Goal: Communication & Community: Connect with others

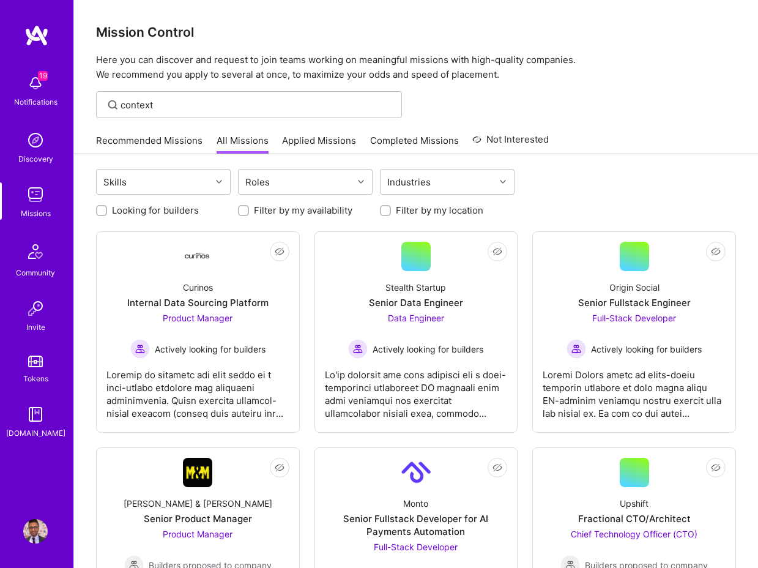
scroll to position [1812, 0]
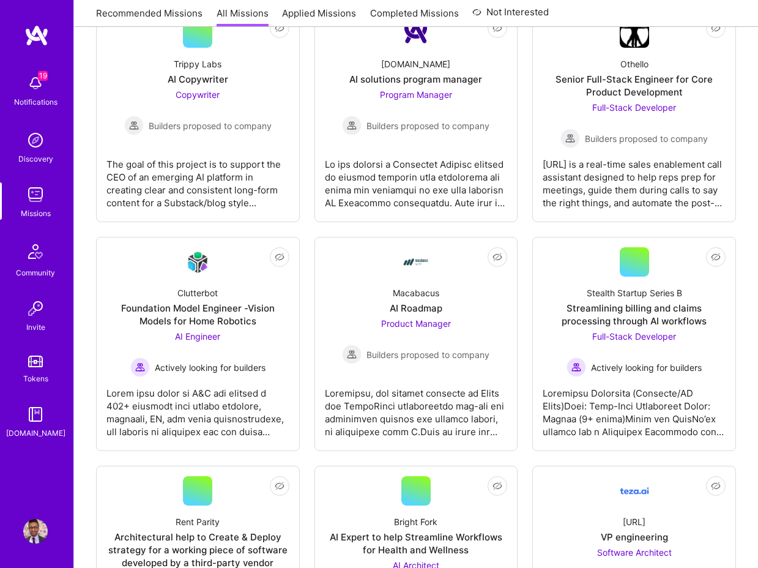
click at [35, 534] on img at bounding box center [35, 531] width 24 height 24
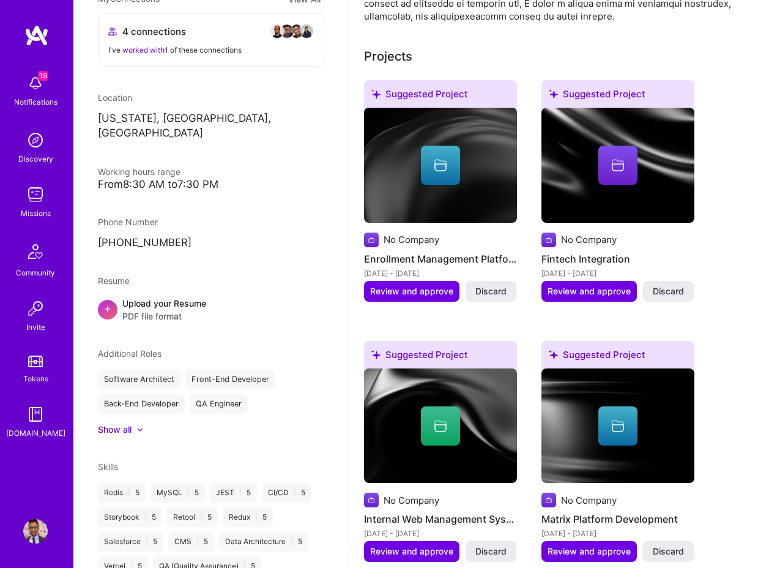
scroll to position [746, 0]
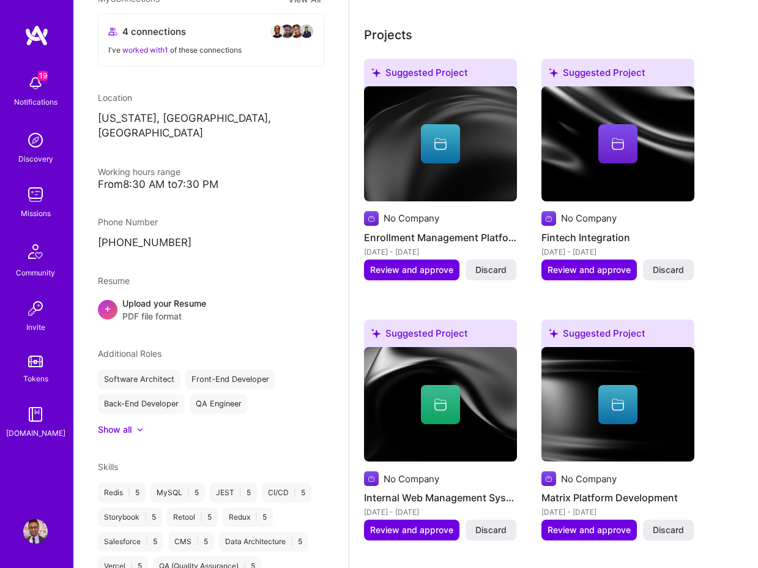
click at [280, 24] on span at bounding box center [277, 31] width 15 height 15
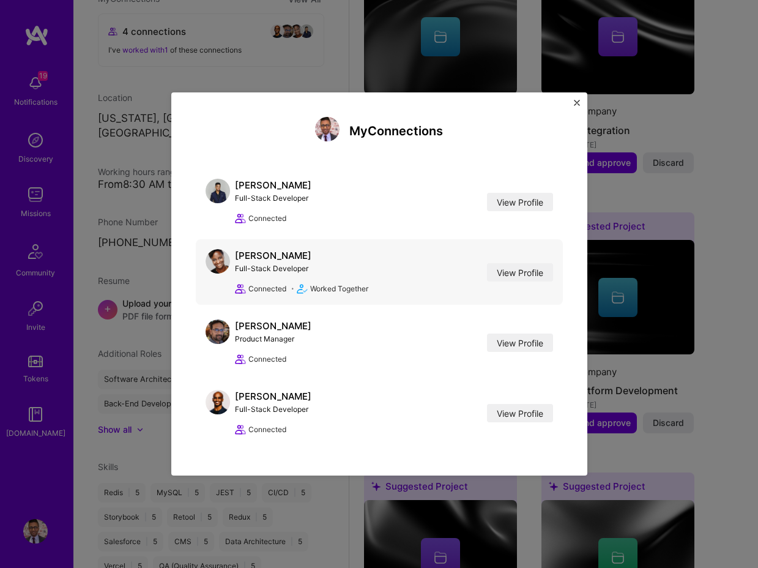
scroll to position [854, 0]
click at [502, 404] on link "View Profile" at bounding box center [520, 413] width 66 height 18
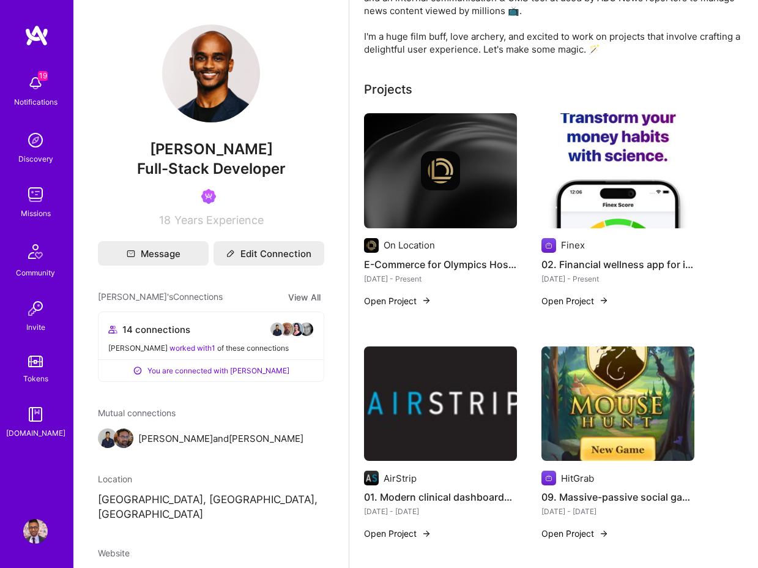
scroll to position [219, 0]
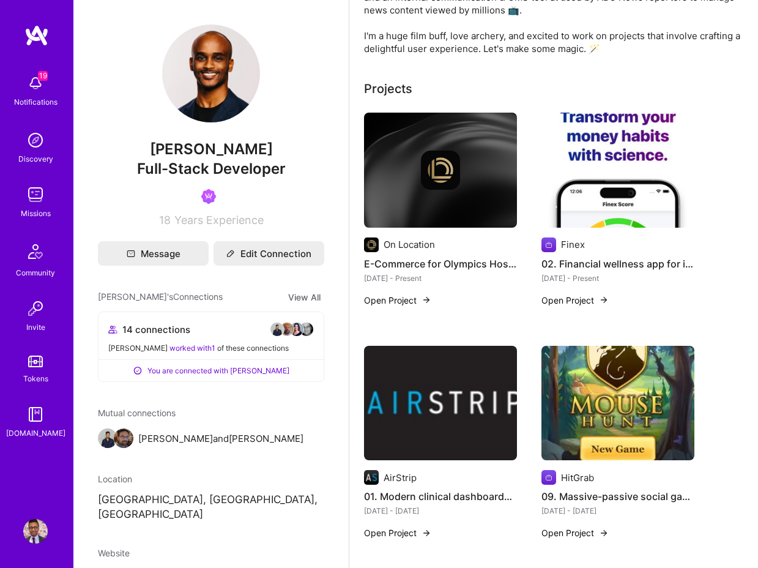
click at [382, 302] on button "Open Project" at bounding box center [397, 300] width 67 height 13
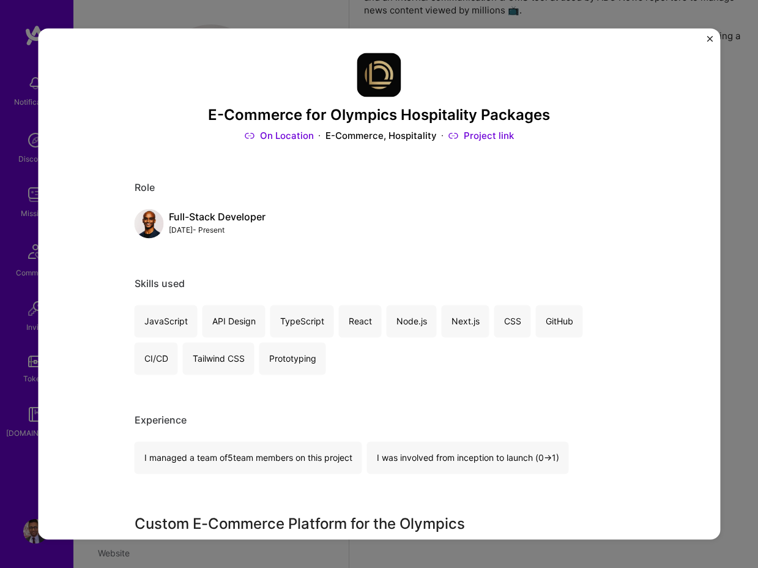
click at [482, 133] on link "Project link" at bounding box center [480, 135] width 65 height 13
click at [284, 134] on link "On Location" at bounding box center [279, 135] width 69 height 13
click at [705, 40] on div "E-Commerce for Olympics Hospitality Packages On Location E-Commerce, Hospitalit…" at bounding box center [379, 283] width 682 height 511
click at [710, 38] on img "Close" at bounding box center [710, 38] width 6 height 6
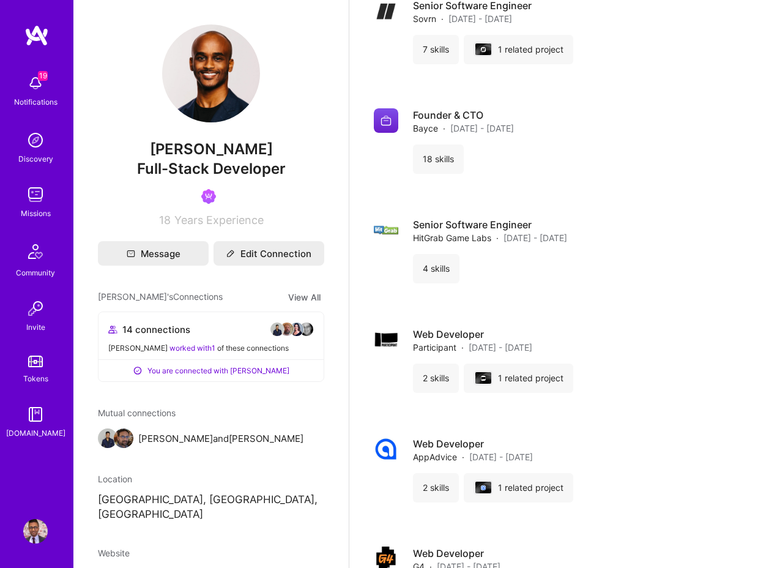
scroll to position [2382, 0]
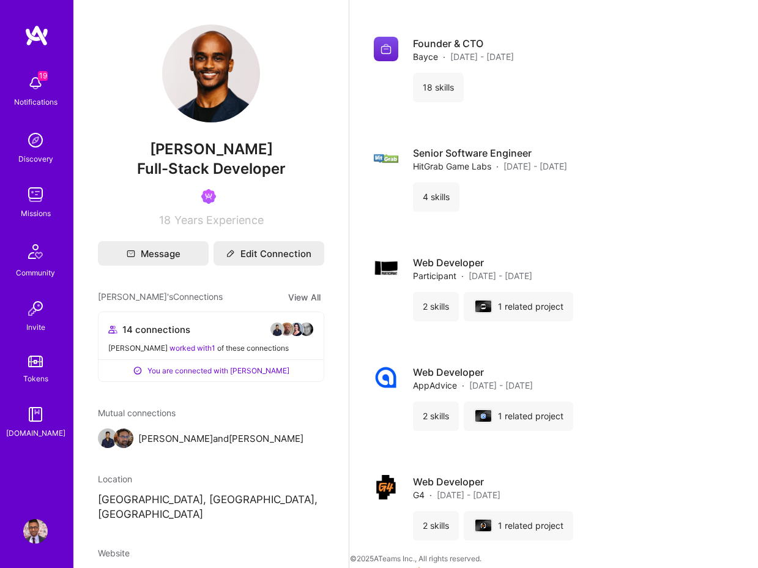
click at [296, 329] on img at bounding box center [296, 329] width 15 height 15
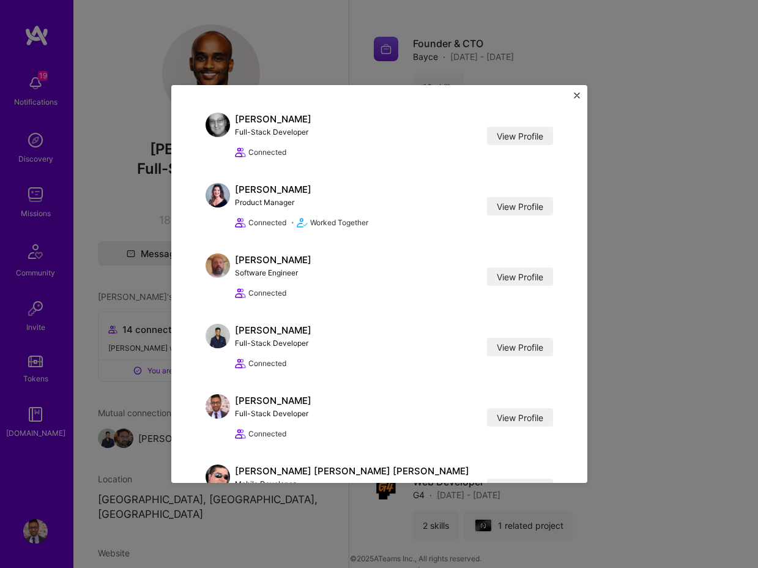
scroll to position [0, 0]
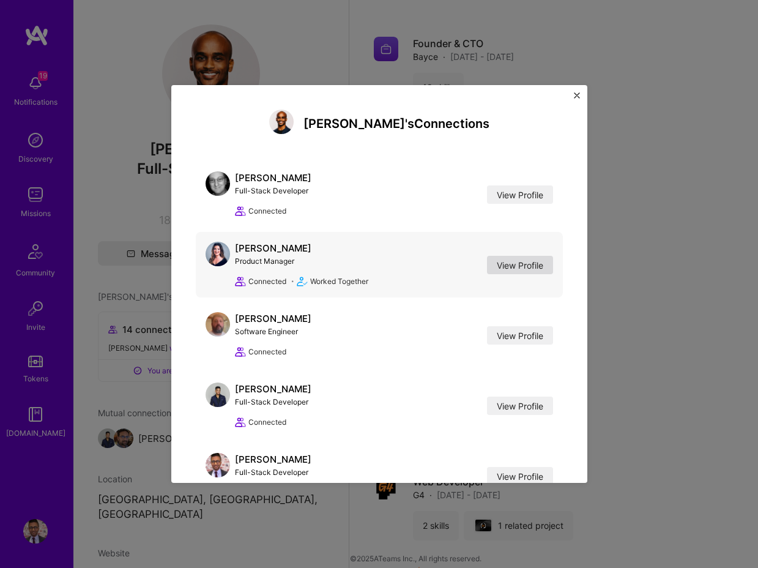
click at [544, 259] on link "View Profile" at bounding box center [520, 265] width 66 height 18
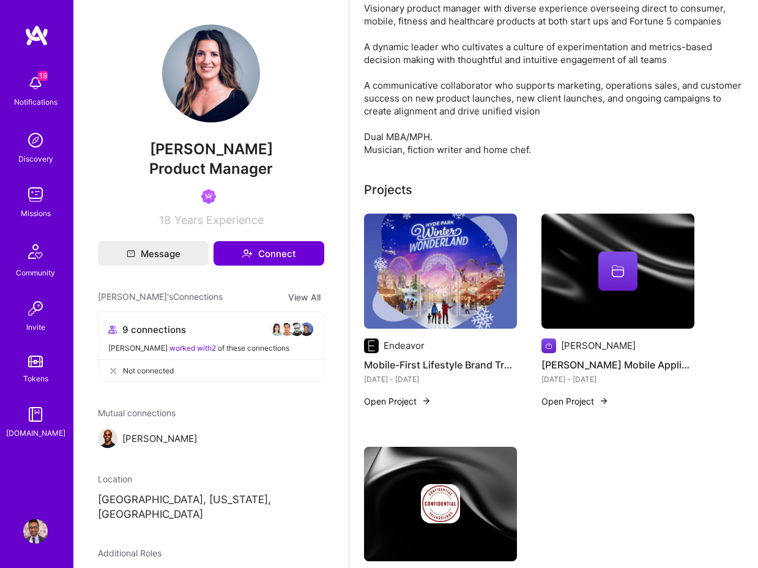
scroll to position [112, 0]
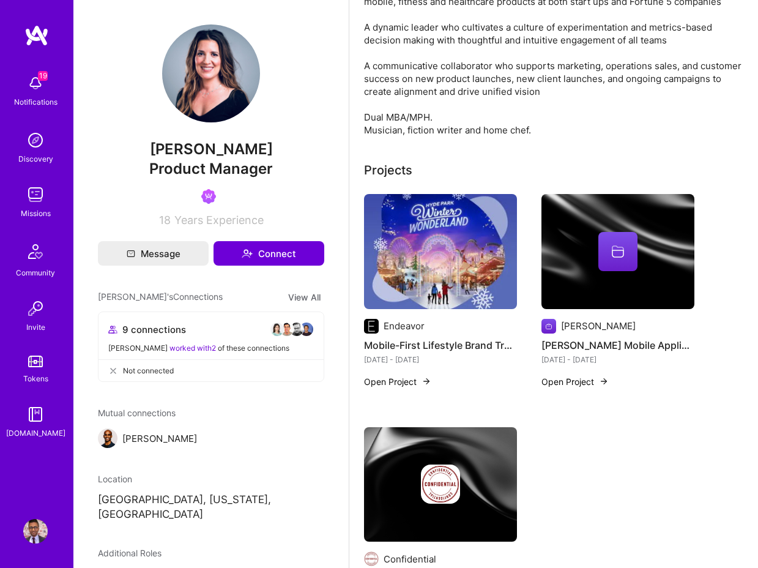
click at [442, 241] on img at bounding box center [440, 251] width 153 height 115
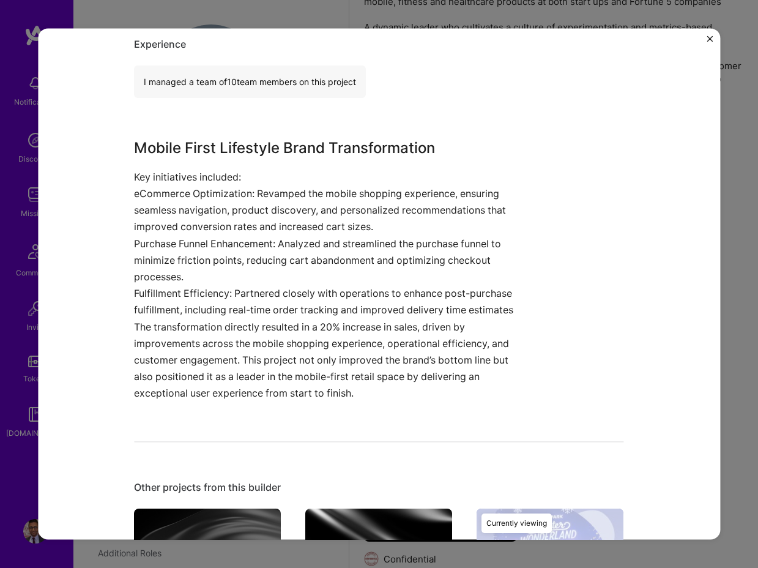
scroll to position [964, 0]
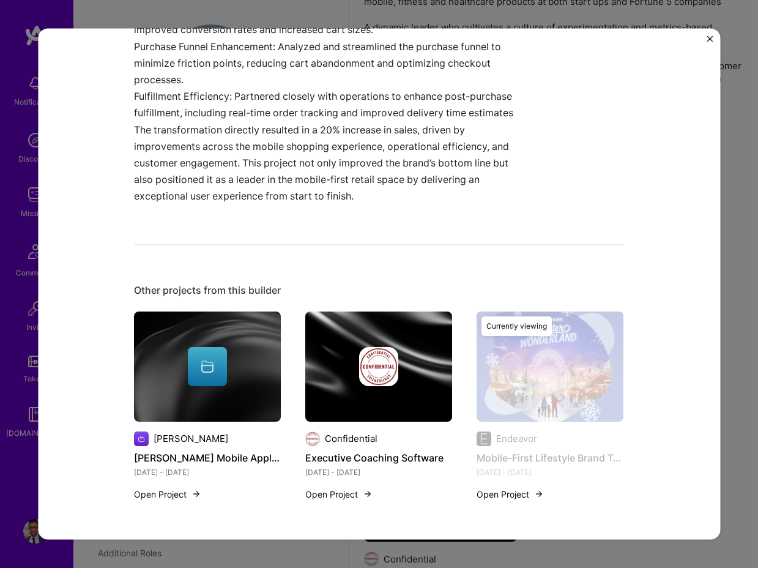
click at [743, 169] on div "Mobile-First Lifestyle Brand Transformation Endeavor Fashion, Arts / Culture Pr…" at bounding box center [379, 284] width 758 height 568
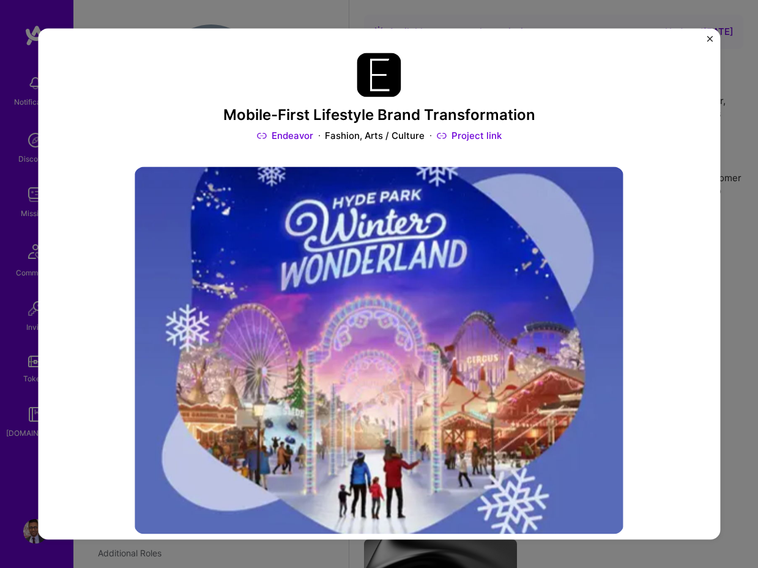
scroll to position [112, 0]
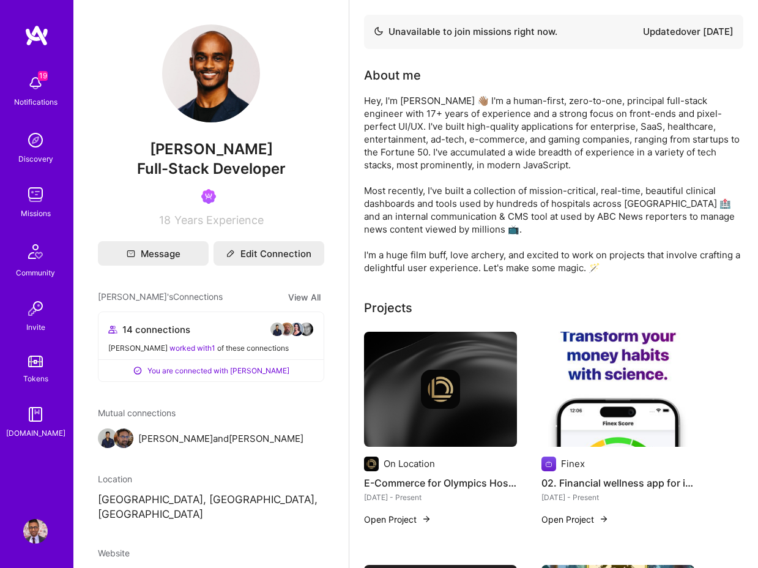
scroll to position [219, 0]
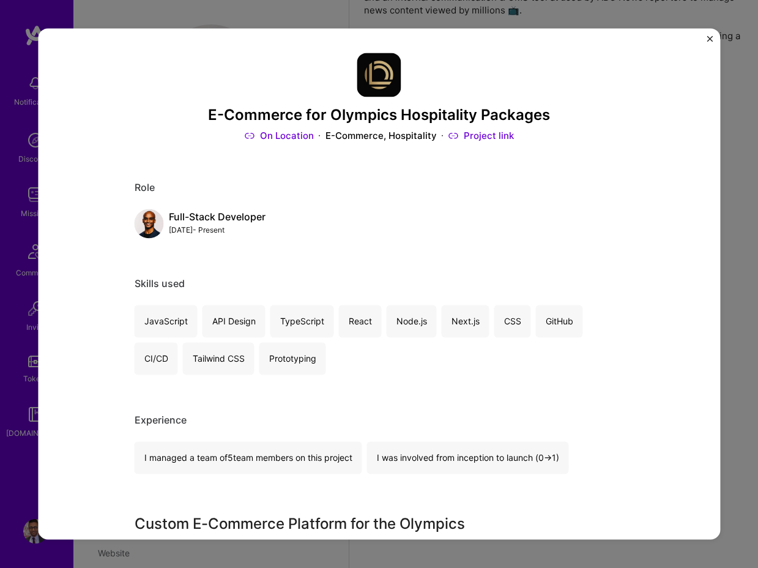
click at [708, 38] on img "Close" at bounding box center [710, 38] width 6 height 6
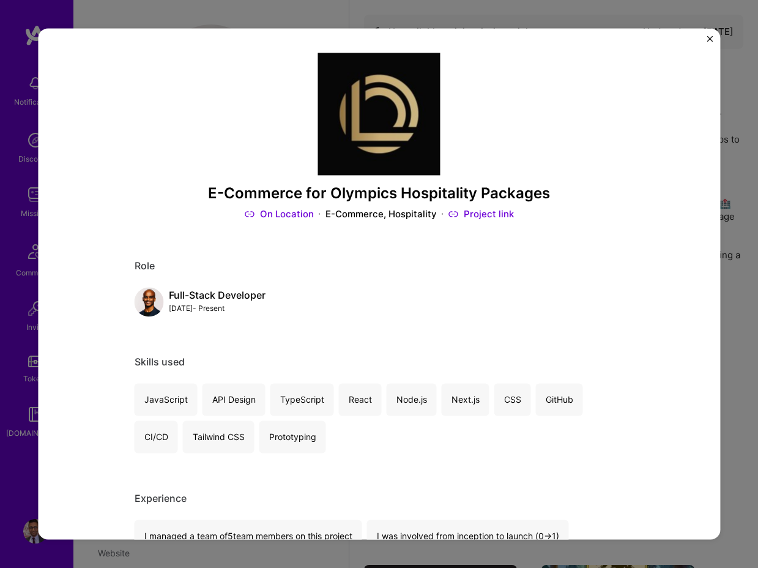
scroll to position [219, 0]
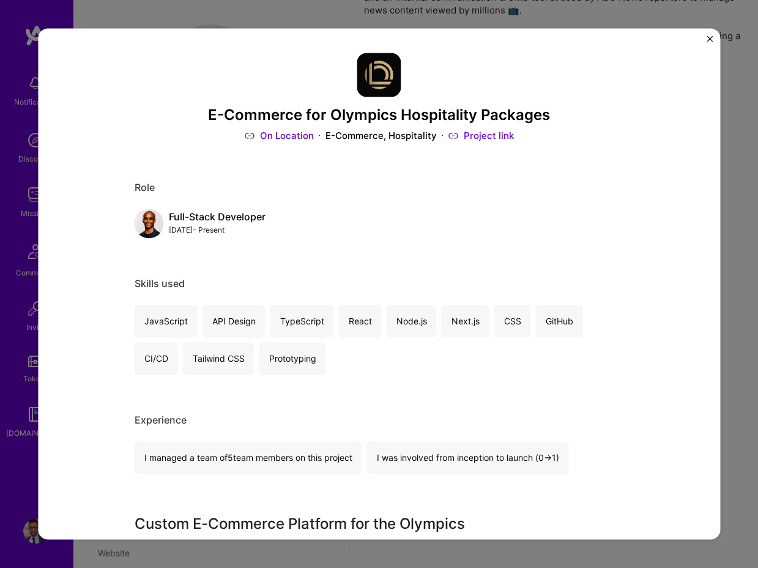
click at [706, 37] on div "E-Commerce for Olympics Hospitality Packages On Location E-Commerce, Hospitalit…" at bounding box center [379, 283] width 682 height 511
click at [709, 37] on img "Close" at bounding box center [710, 38] width 6 height 6
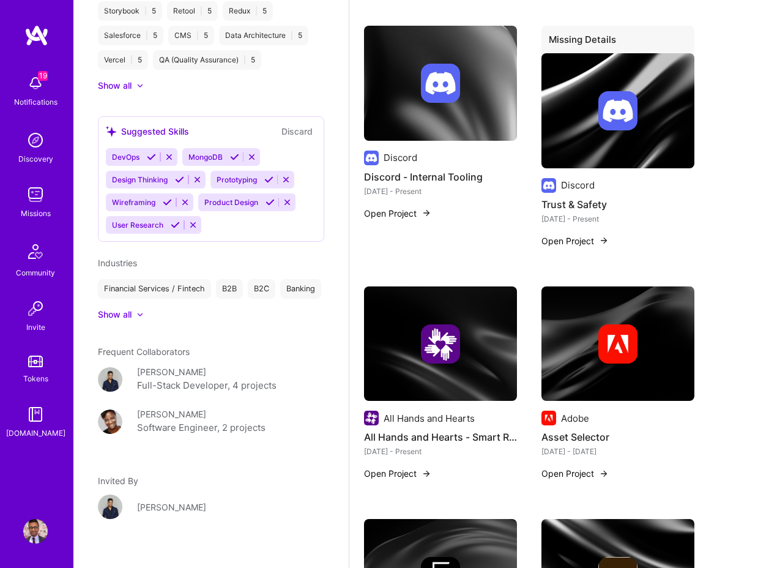
scroll to position [1946, 0]
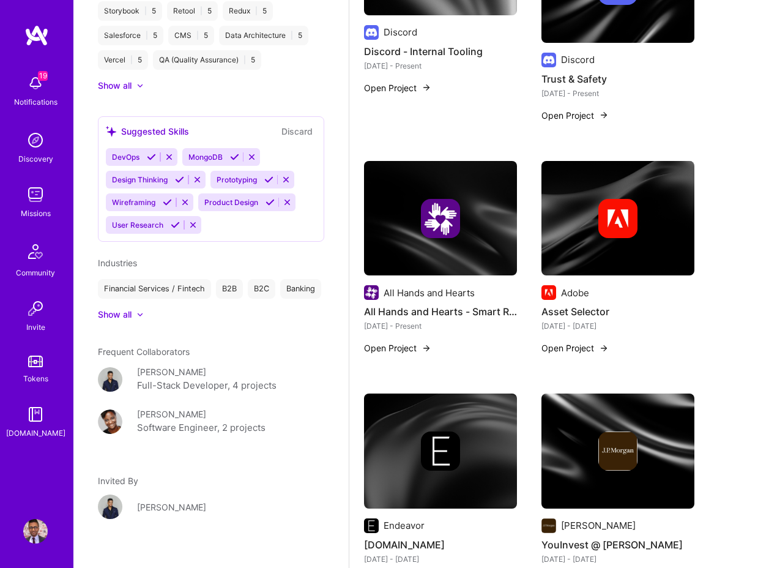
click at [590, 222] on div at bounding box center [617, 218] width 153 height 39
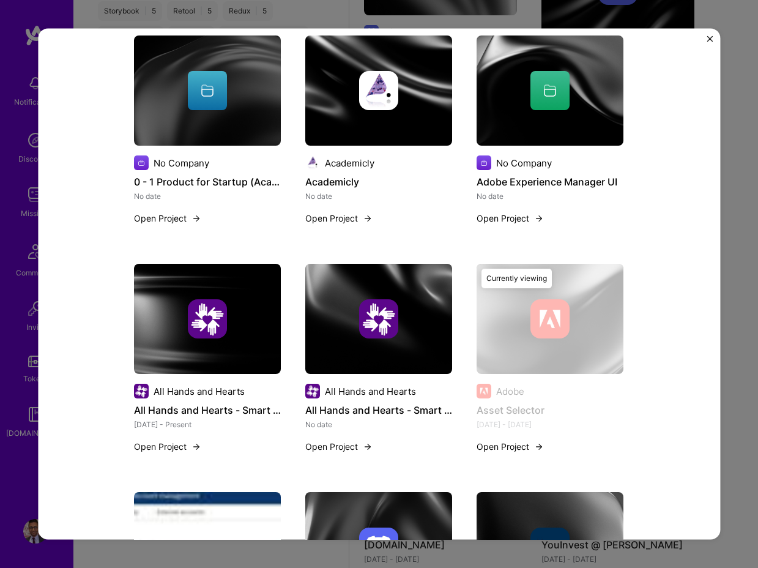
scroll to position [628, 0]
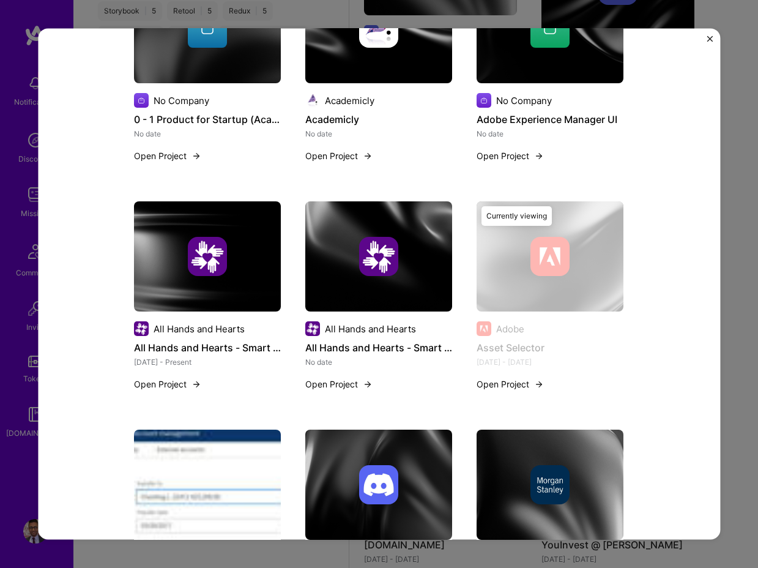
click at [710, 39] on img "Close" at bounding box center [710, 38] width 6 height 6
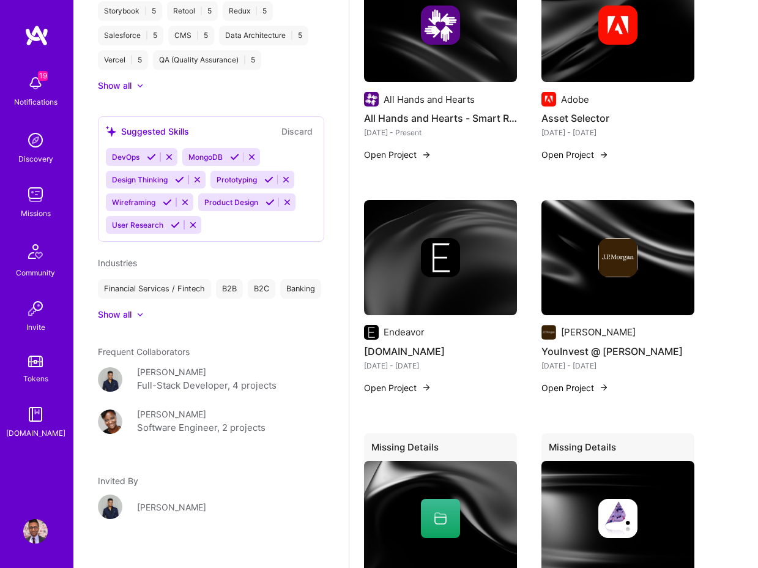
scroll to position [2167, 0]
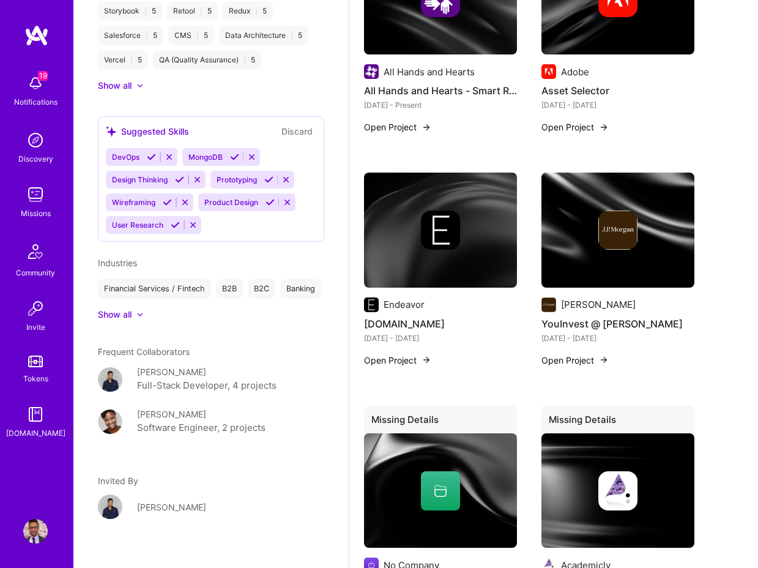
click at [467, 284] on img at bounding box center [440, 230] width 153 height 115
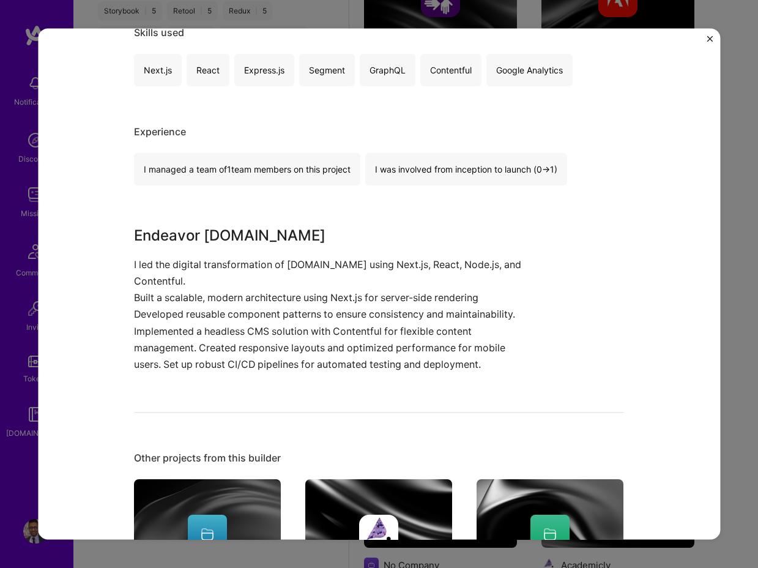
scroll to position [305, 0]
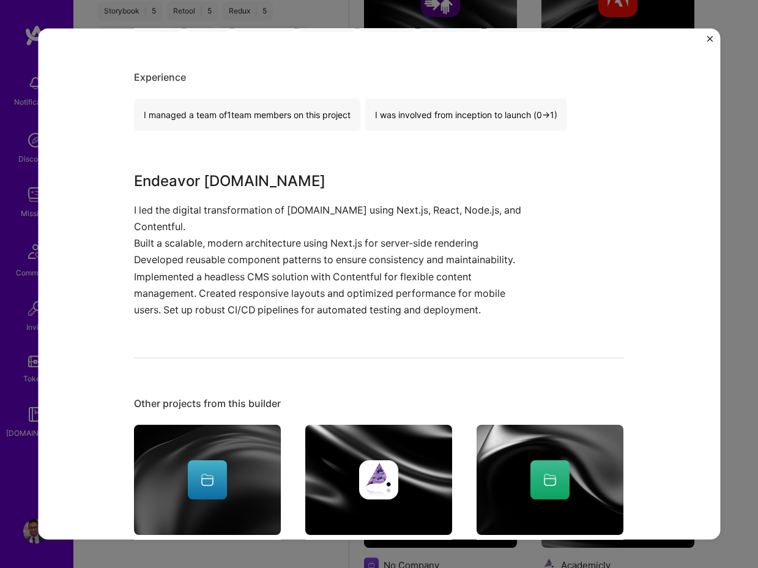
click at [710, 40] on img "Close" at bounding box center [710, 38] width 6 height 6
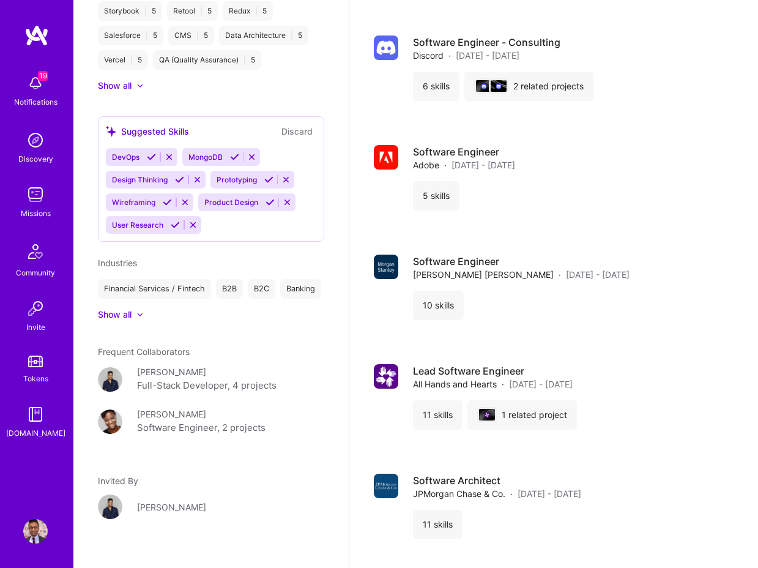
scroll to position [3456, 0]
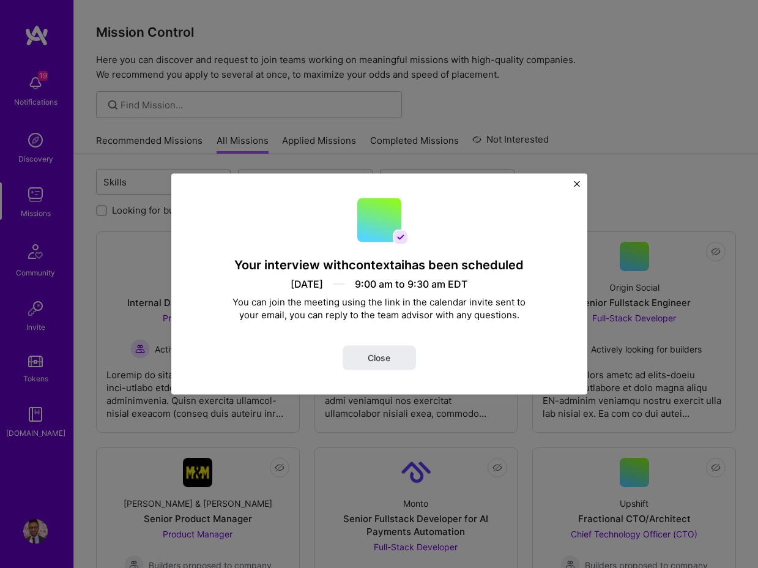
click at [304, 263] on h4 "Your interview with contextai has been scheduled" at bounding box center [378, 265] width 289 height 16
click at [381, 363] on span "Close" at bounding box center [379, 358] width 23 height 12
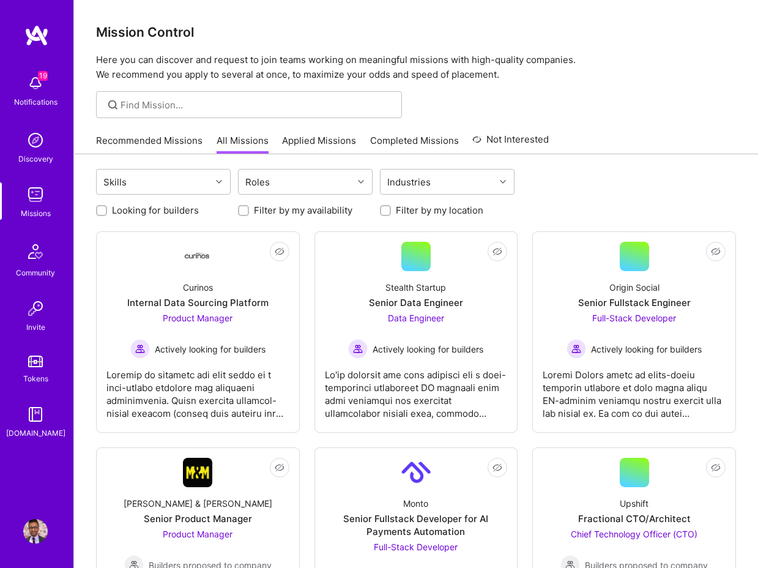
click at [296, 151] on link "Applied Missions" at bounding box center [319, 144] width 74 height 20
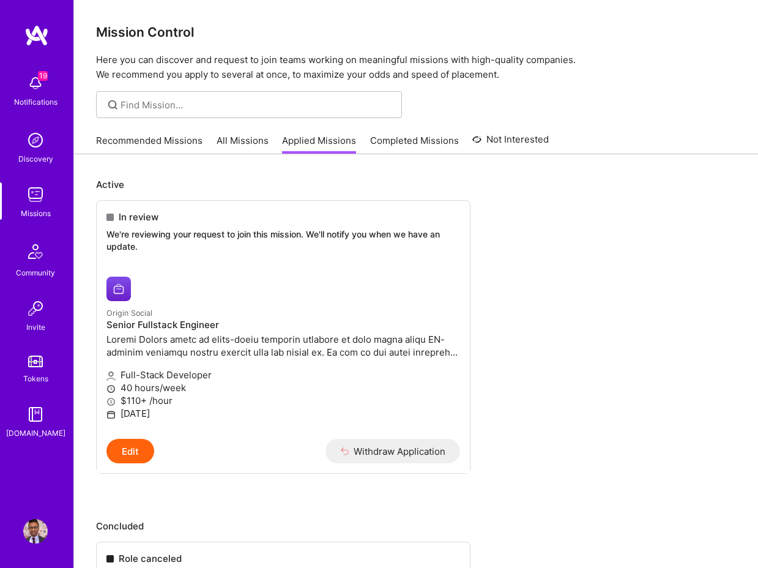
click at [403, 147] on link "Completed Missions" at bounding box center [414, 144] width 89 height 20
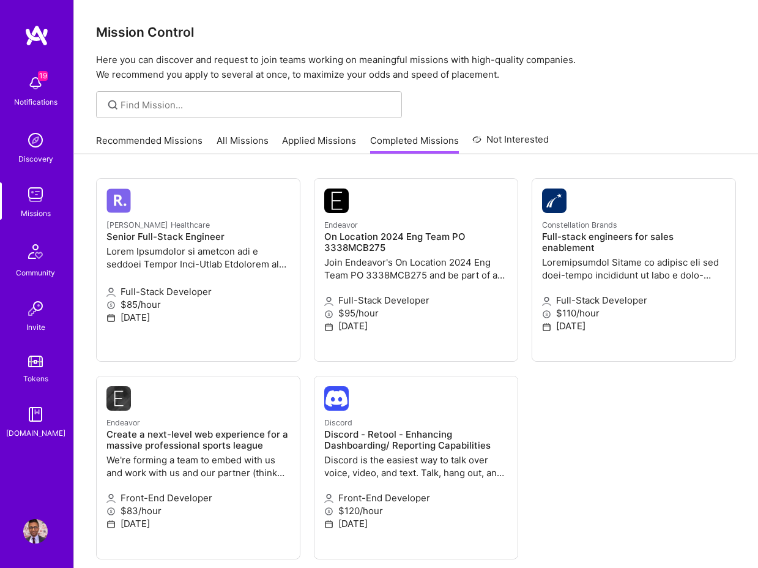
click at [302, 136] on link "Applied Missions" at bounding box center [319, 144] width 74 height 20
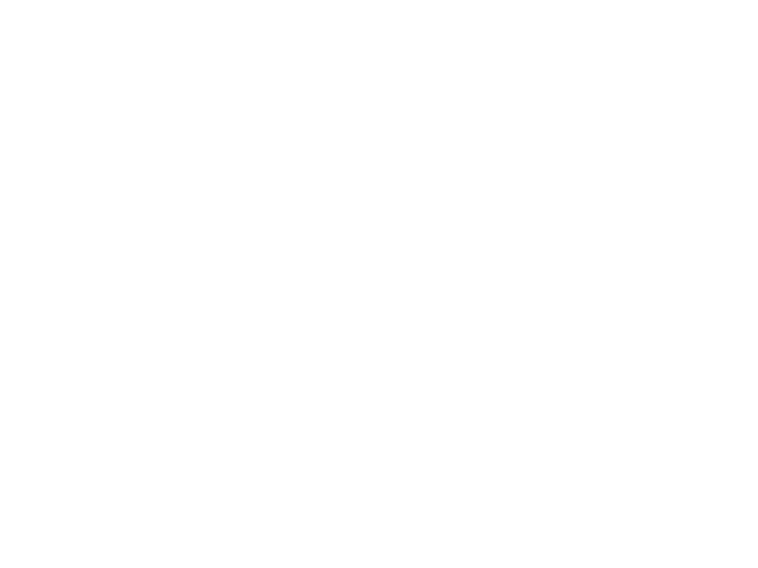
click at [0, 0] on link "Completed Missions" at bounding box center [0, 0] width 0 height 0
click at [0, 0] on link "All Missions" at bounding box center [0, 0] width 0 height 0
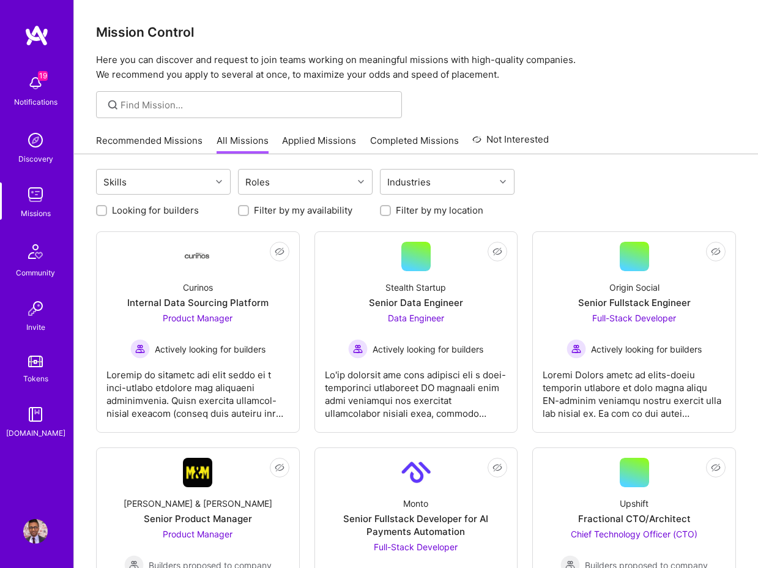
click at [160, 142] on link "Recommended Missions" at bounding box center [149, 144] width 106 height 20
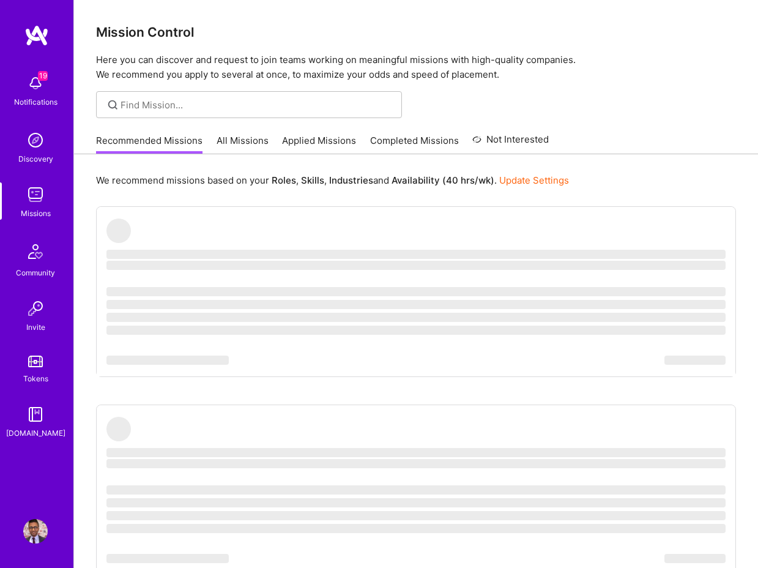
click at [41, 87] on img at bounding box center [35, 83] width 24 height 24
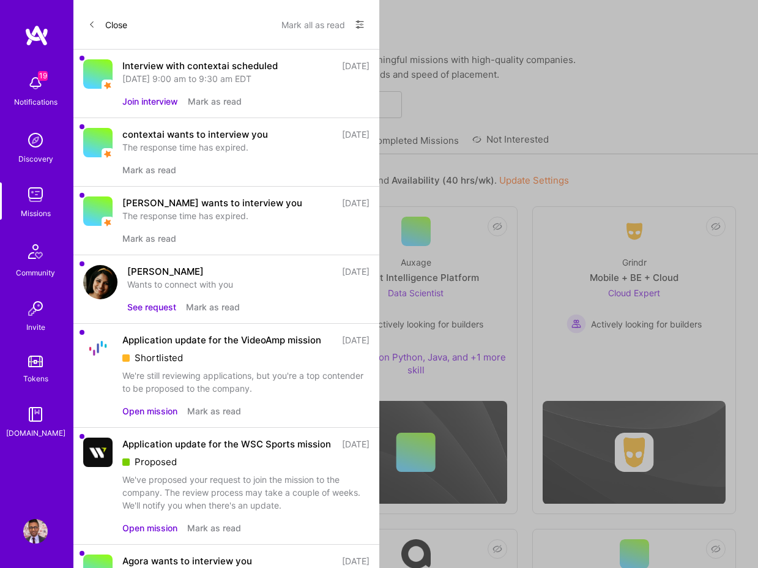
click at [214, 97] on button "Mark as read" at bounding box center [215, 101] width 54 height 13
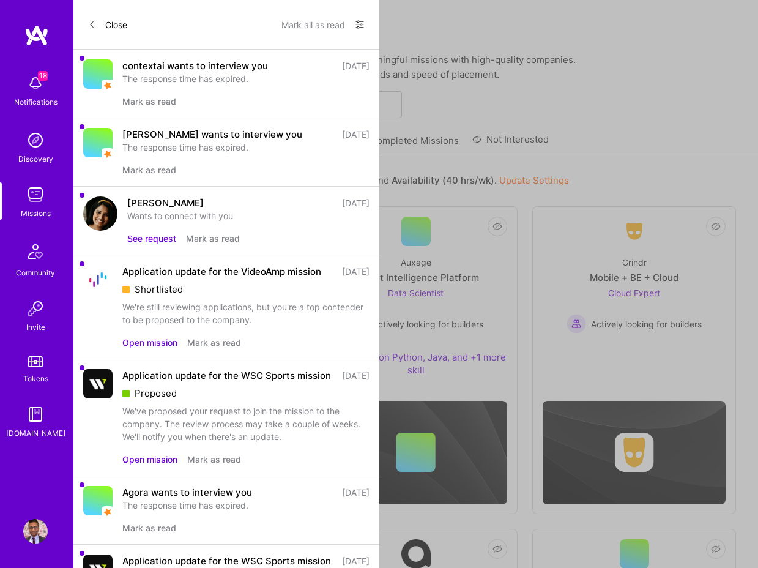
click at [150, 241] on button "See request" at bounding box center [151, 238] width 49 height 13
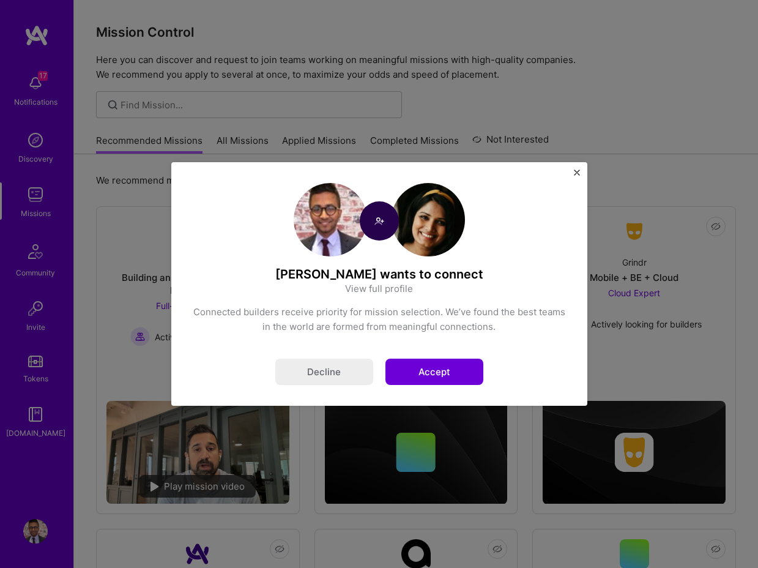
click at [432, 221] on img at bounding box center [428, 219] width 73 height 73
click at [384, 289] on link "View full profile" at bounding box center [379, 288] width 68 height 13
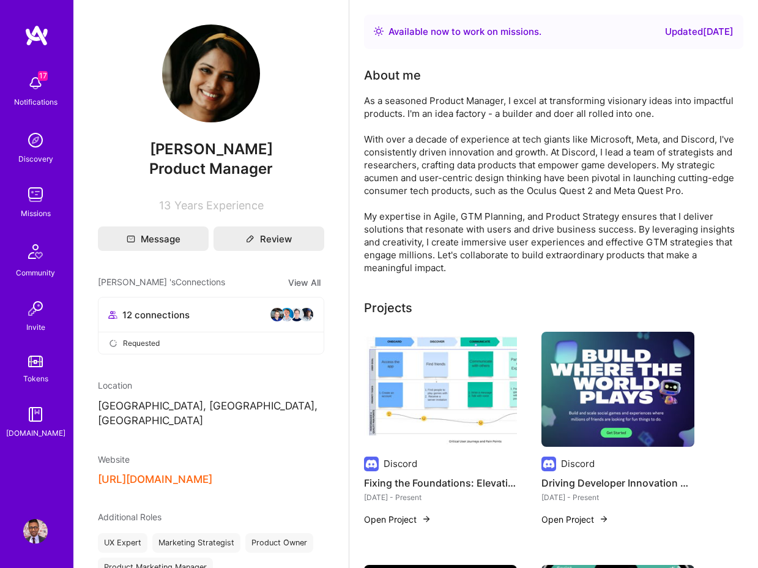
click at [472, 398] on img at bounding box center [440, 389] width 153 height 115
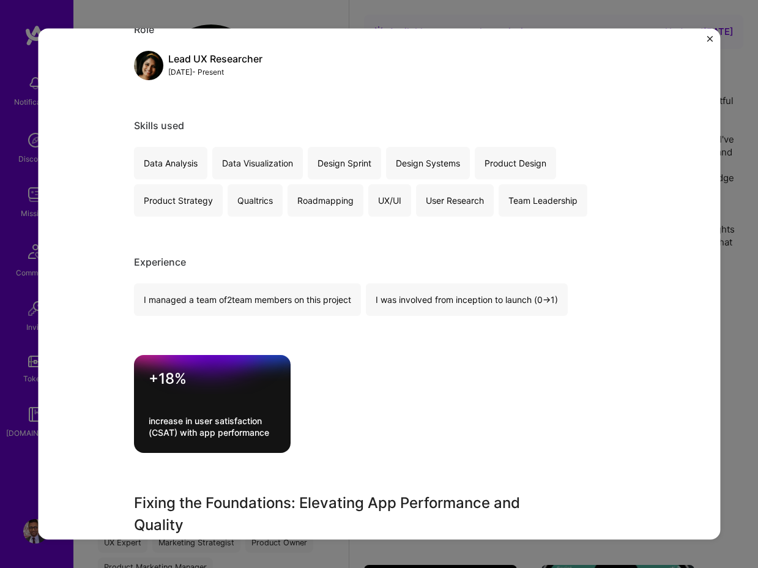
scroll to position [614, 0]
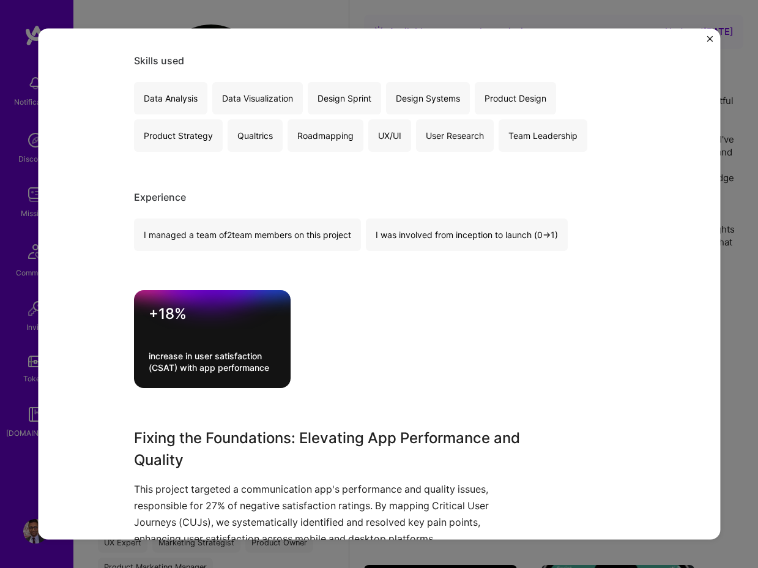
click at [106, 322] on div "Fixing the Foundations: Elevating App Performance and Quality Discord Social, A…" at bounding box center [379, 283] width 682 height 511
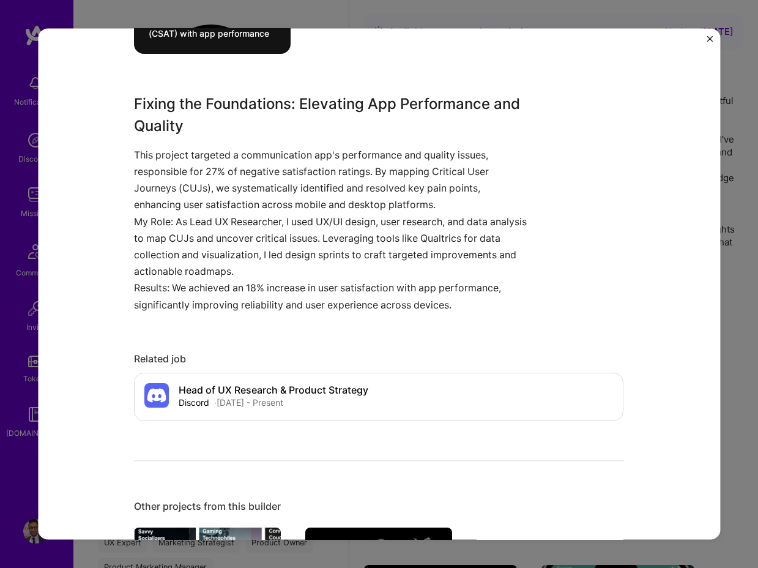
scroll to position [950, 0]
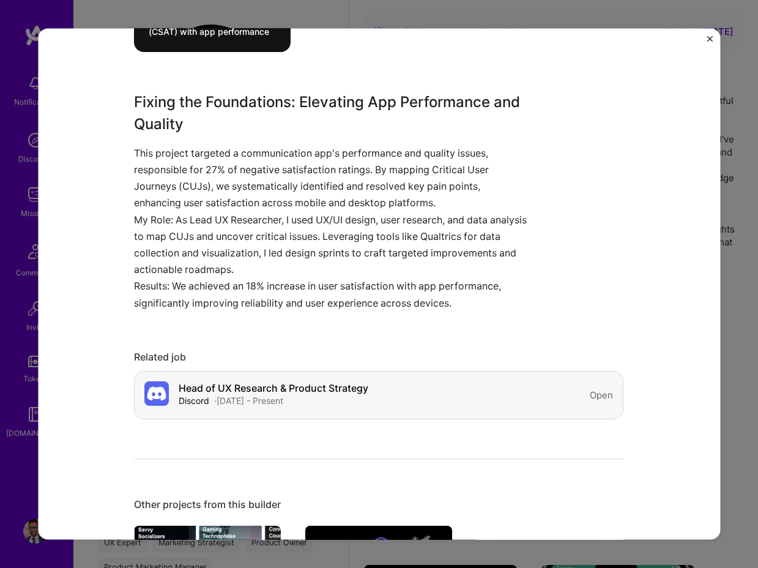
click at [226, 387] on h4 "Head of UX Research & Product Strategy" at bounding box center [274, 389] width 190 height 12
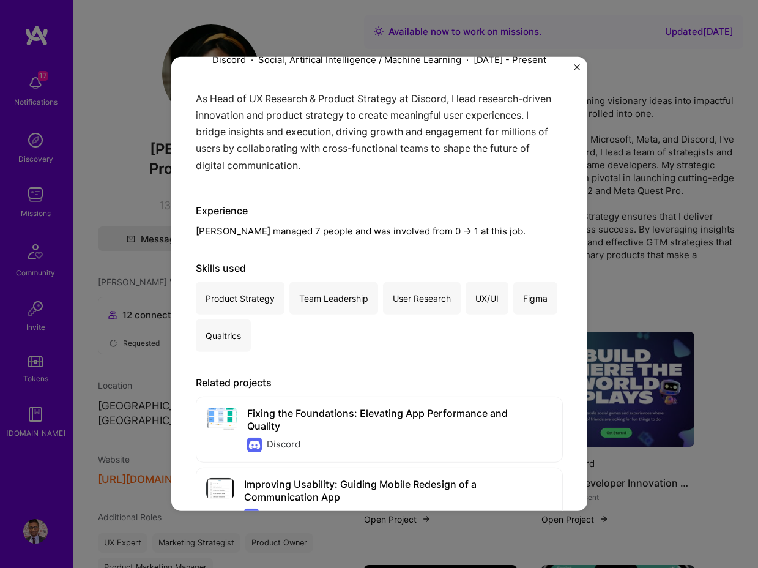
scroll to position [228, 0]
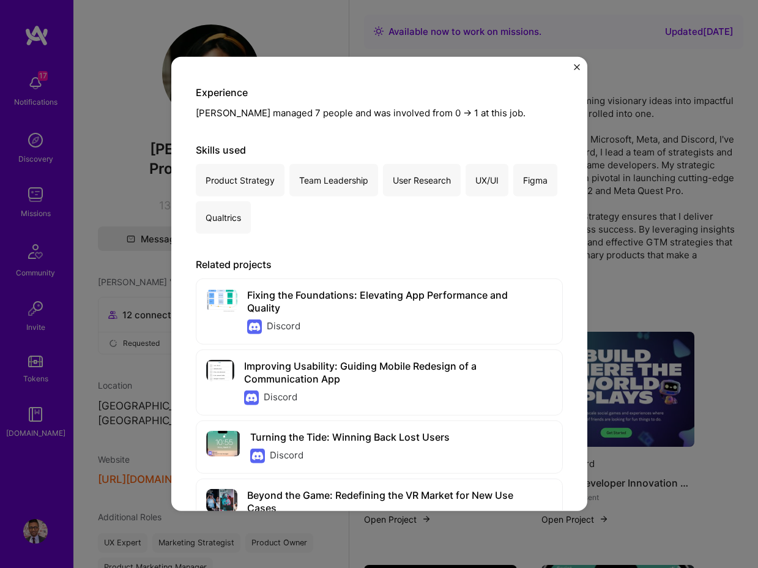
click at [575, 65] on img "Close" at bounding box center [577, 67] width 6 height 6
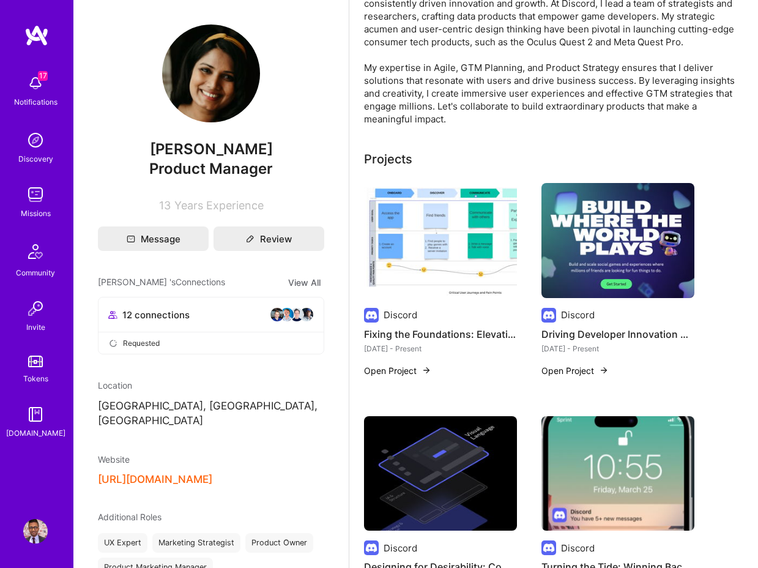
scroll to position [146, 0]
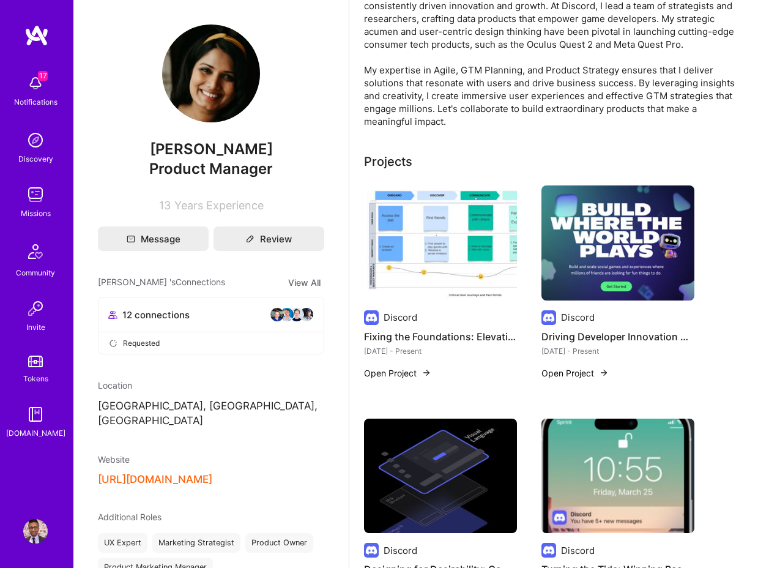
click at [581, 233] on img at bounding box center [617, 242] width 153 height 115
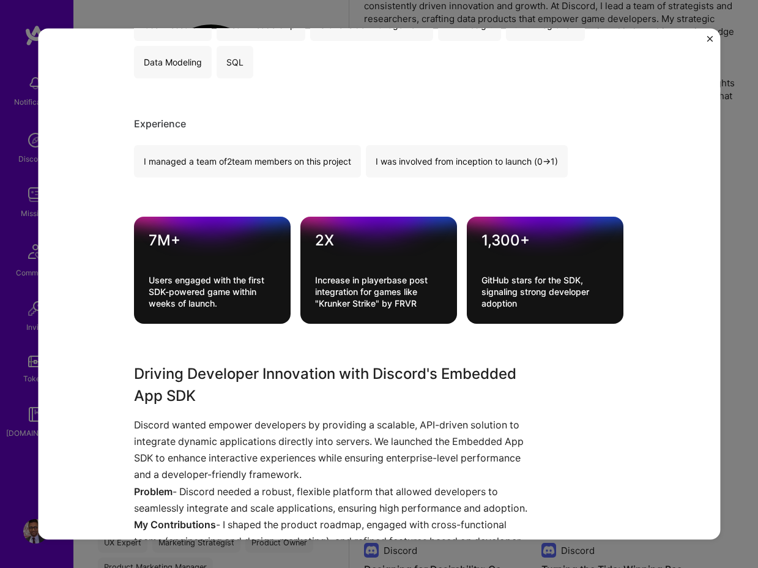
scroll to position [770, 0]
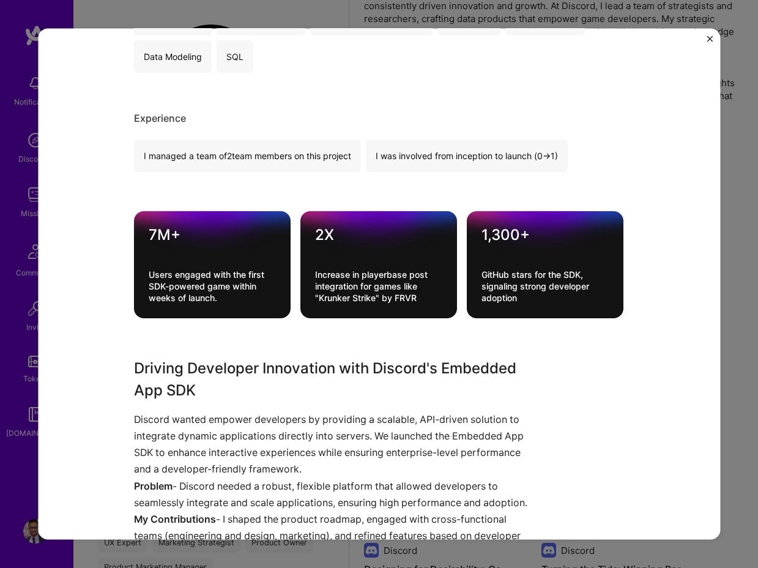
click at [138, 273] on div "7M+ Users engaged with the first SDK-powered game within weeks of launch." at bounding box center [213, 264] width 157 height 107
click at [123, 281] on div "Driving Developer Innovation with Discord's Embedded App SDK Discord Developer …" at bounding box center [379, 283] width 682 height 511
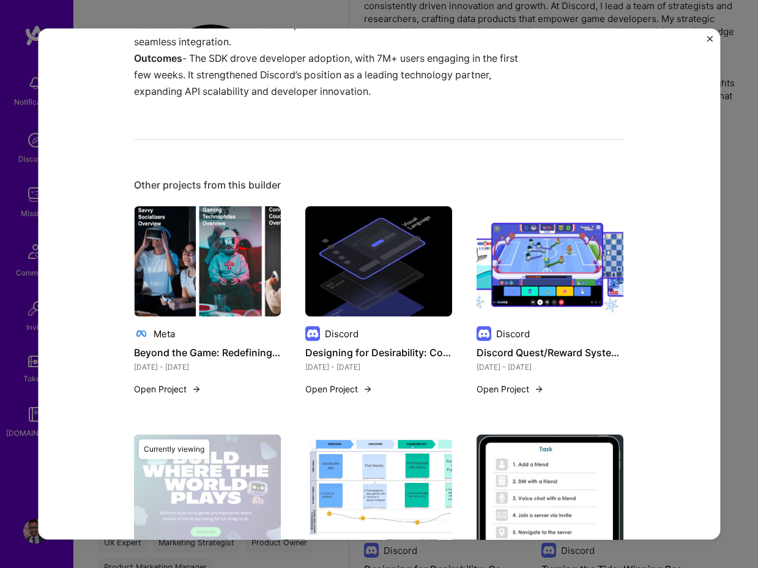
scroll to position [1300, 0]
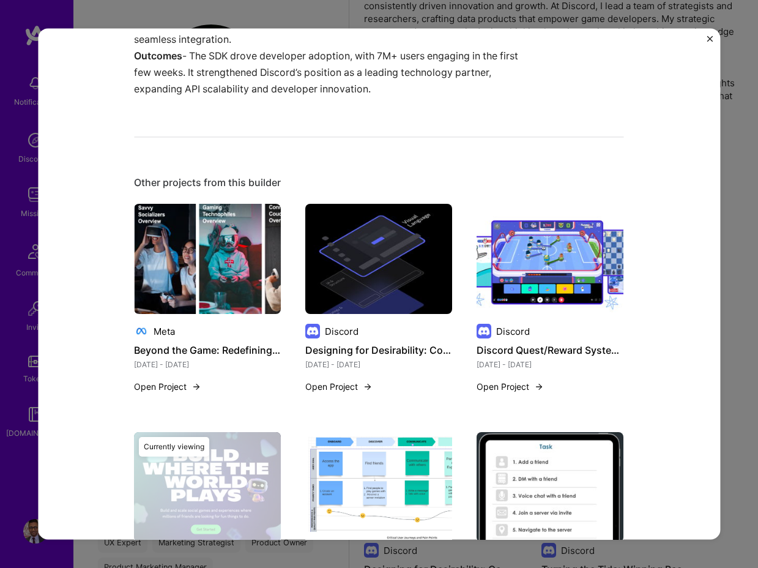
click at [707, 39] on img "Close" at bounding box center [710, 38] width 6 height 6
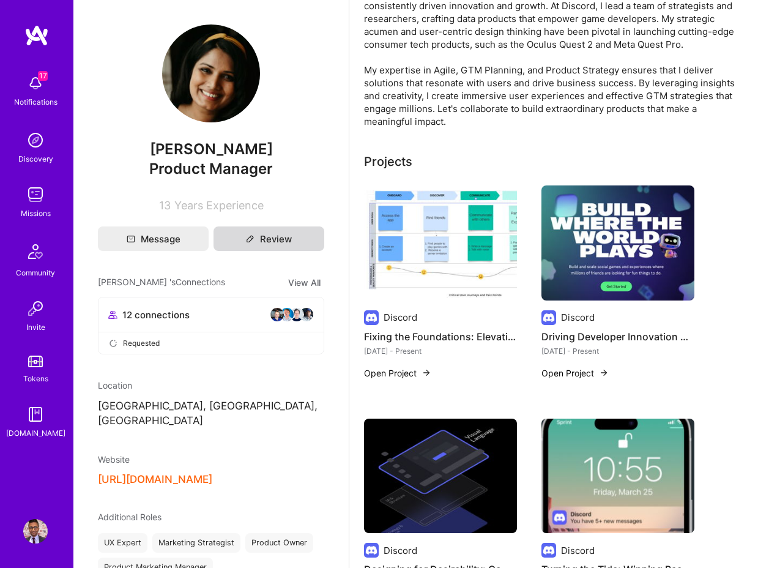
click at [265, 246] on button "Review" at bounding box center [269, 238] width 111 height 24
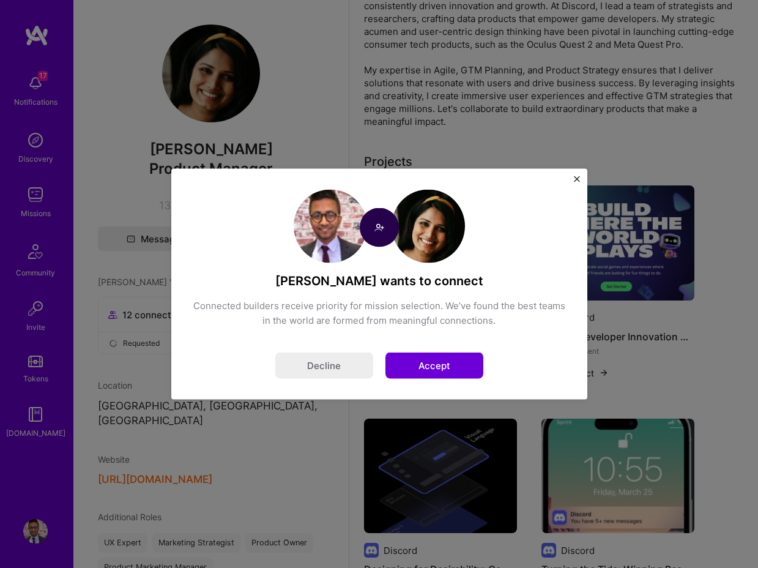
click at [412, 362] on button "Accept" at bounding box center [434, 365] width 98 height 26
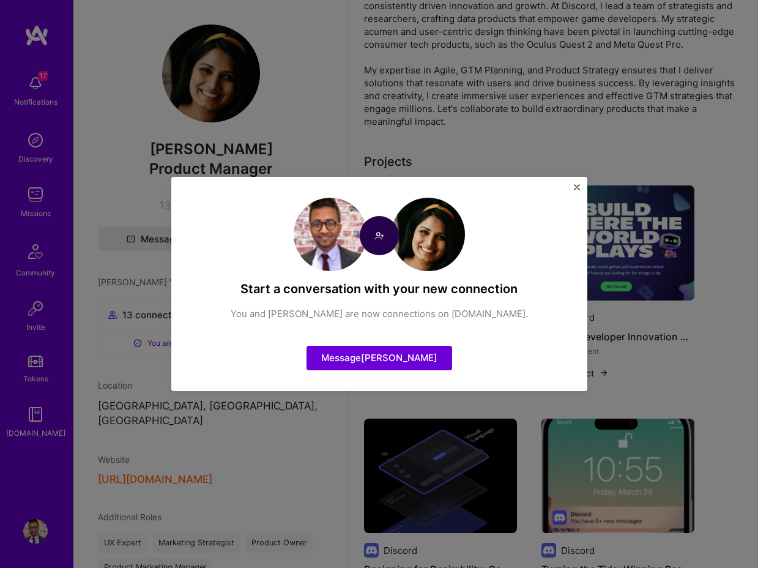
click at [576, 184] on img "Close" at bounding box center [577, 187] width 6 height 6
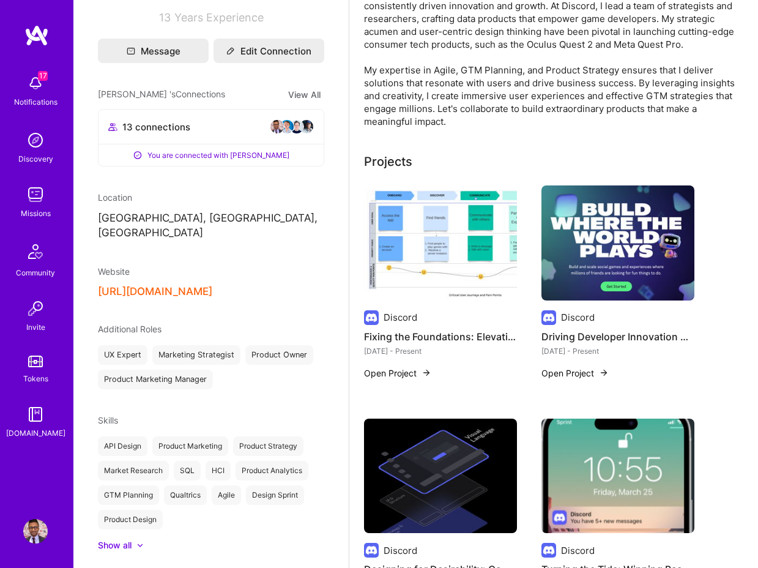
scroll to position [294, 0]
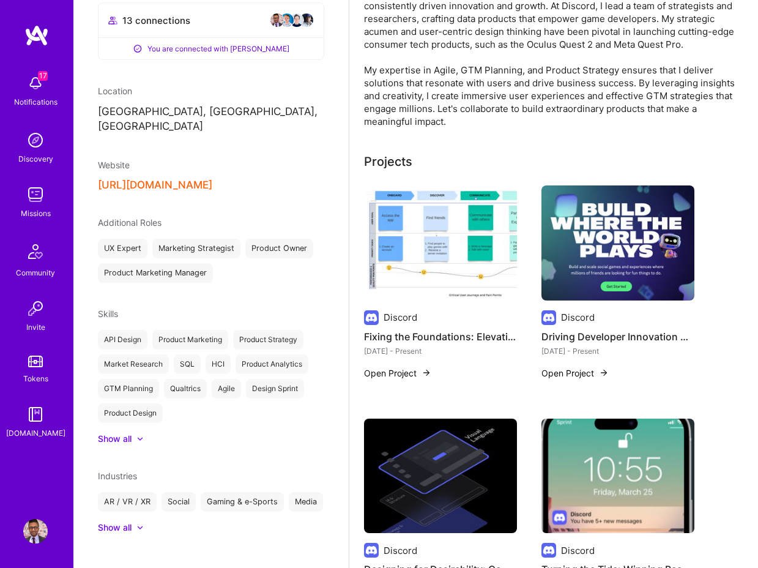
click at [188, 179] on button "https://uxfol.io/apurvapawasheluty" at bounding box center [155, 185] width 114 height 13
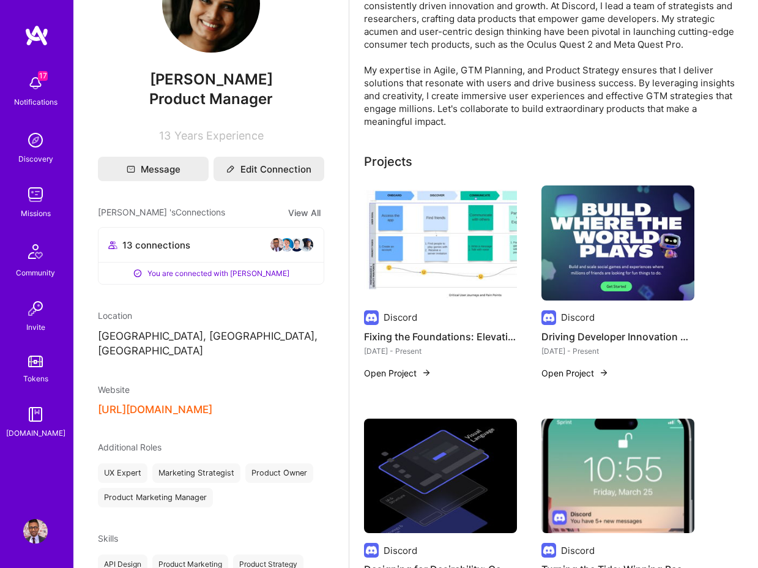
scroll to position [1, 0]
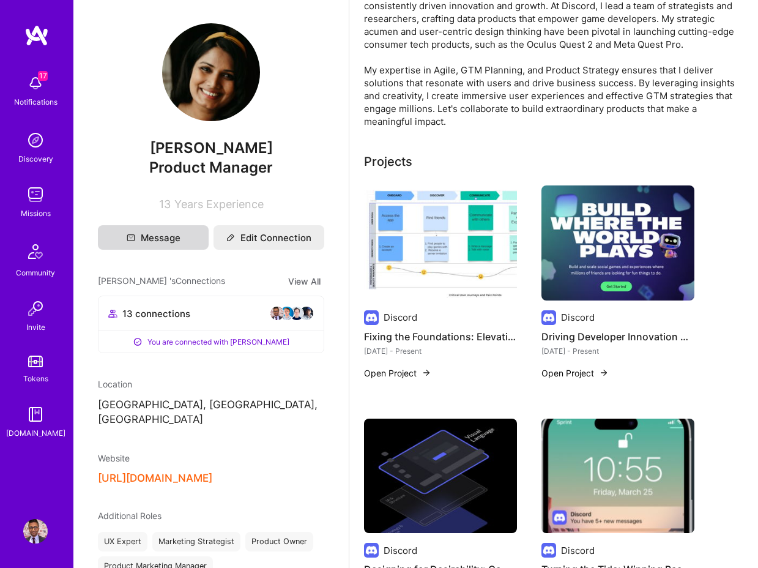
click at [162, 239] on button "Message" at bounding box center [153, 237] width 111 height 24
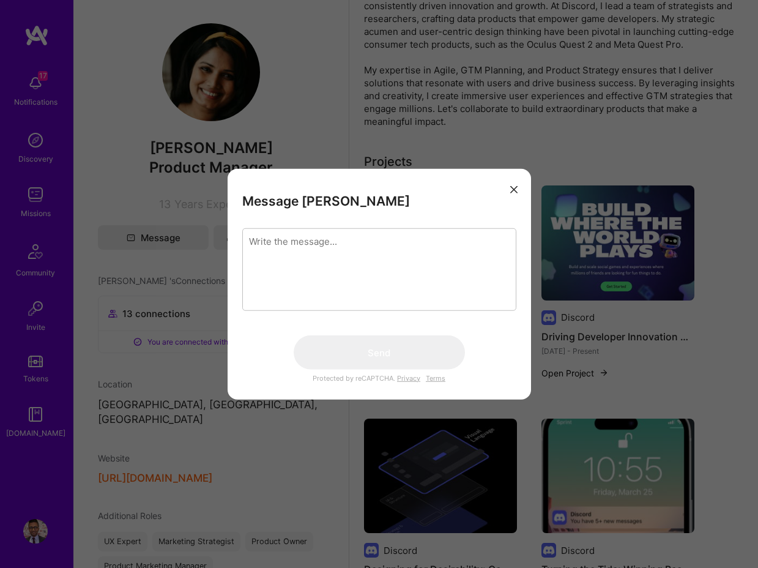
click at [328, 256] on textarea "modal" at bounding box center [379, 269] width 274 height 83
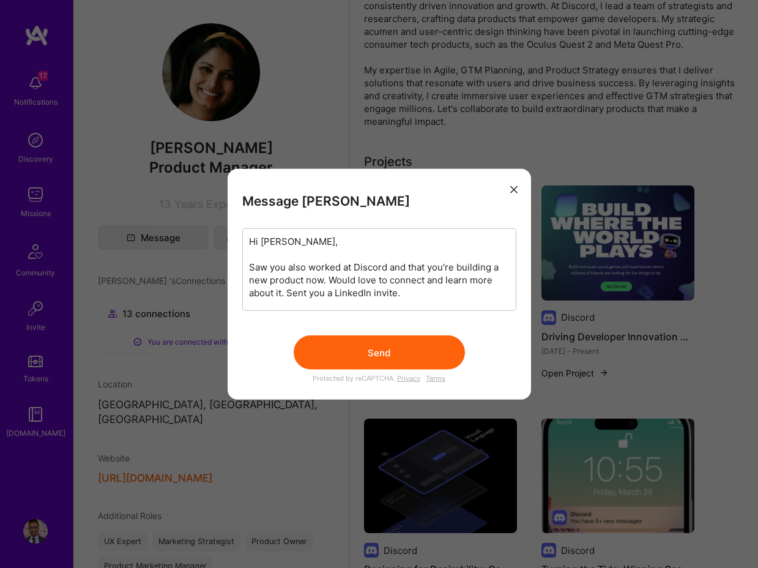
click at [330, 281] on textarea "Hi Apurva, Saw you also worked at Discord and that you're building a new produc…" at bounding box center [379, 269] width 274 height 83
click at [469, 296] on textarea "Hi Apurva, Saw you also worked at Discord and that you're building a new produc…" at bounding box center [379, 269] width 274 height 83
type textarea "Hi Apurva, Saw you also worked at Discord and that you're building a new produc…"
click at [362, 344] on button "Send" at bounding box center [379, 352] width 171 height 34
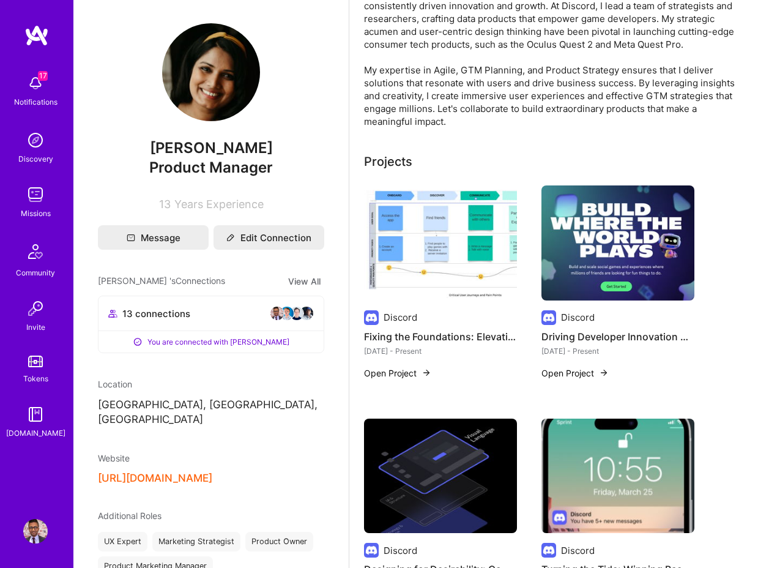
click at [32, 83] on img at bounding box center [35, 83] width 24 height 24
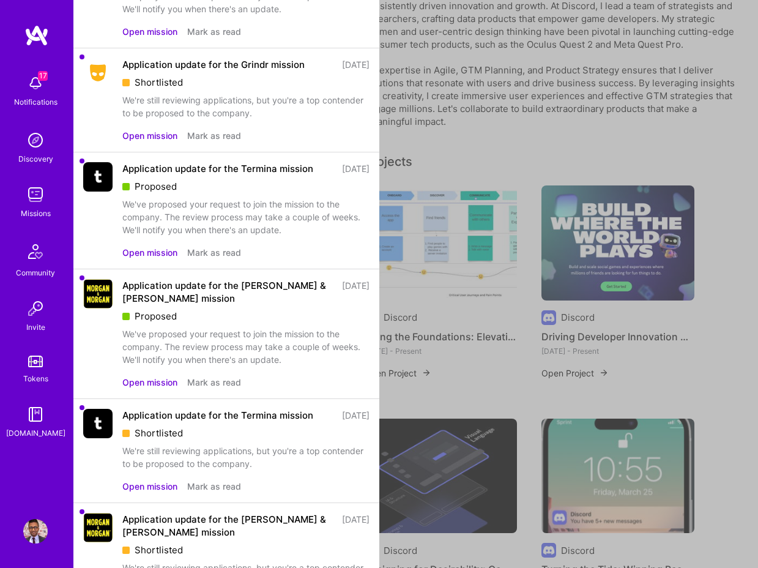
scroll to position [1352, 0]
